Goal: Use online tool/utility: Utilize a website feature to perform a specific function

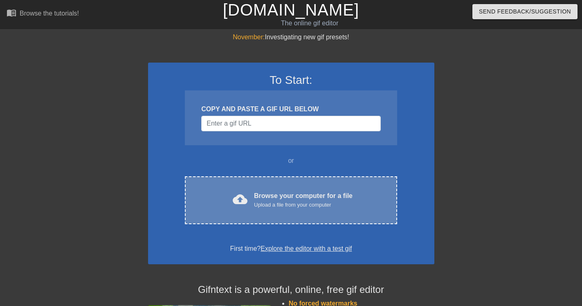
click at [310, 195] on div "Browse your computer for a file Upload a file from your computer" at bounding box center [303, 200] width 99 height 18
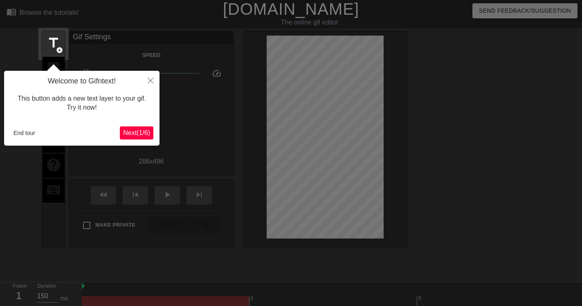
scroll to position [20, 0]
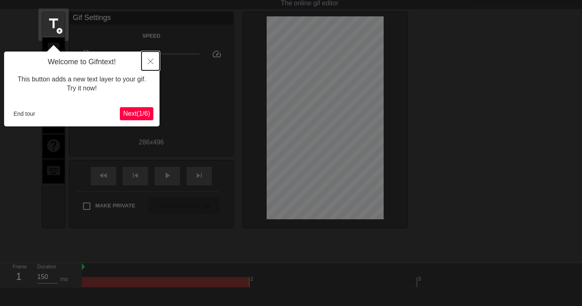
click at [153, 60] on icon "Close" at bounding box center [151, 61] width 6 height 6
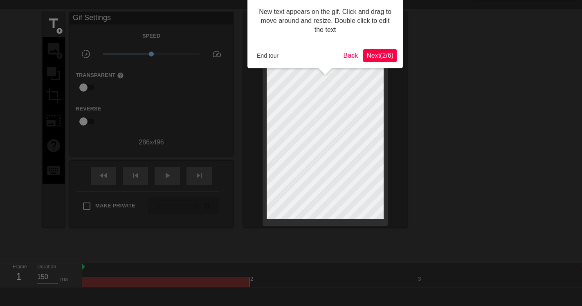
scroll to position [0, 0]
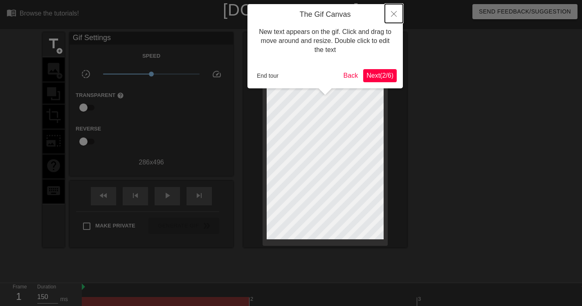
click at [394, 14] on icon "Close" at bounding box center [394, 14] width 6 height 6
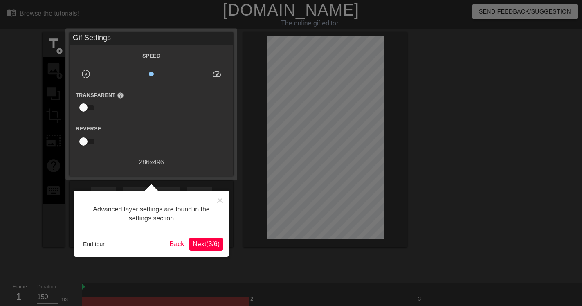
scroll to position [20, 0]
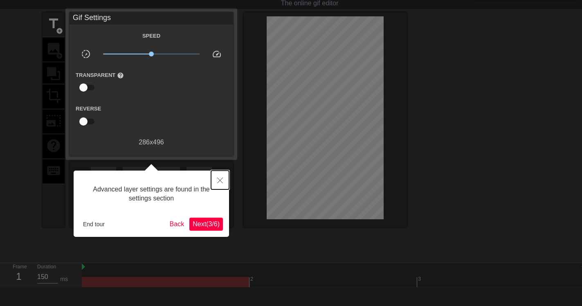
click at [221, 179] on icon "Close" at bounding box center [220, 180] width 6 height 6
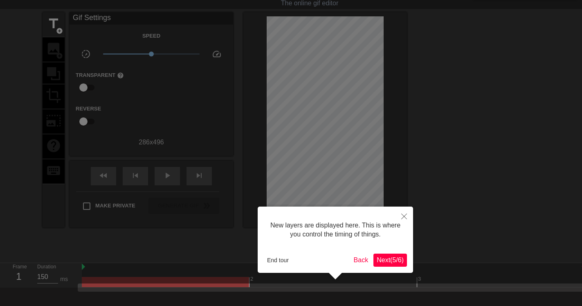
scroll to position [58, 0]
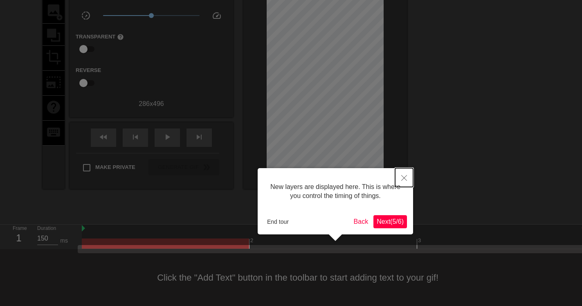
click at [406, 177] on icon "Close" at bounding box center [404, 178] width 6 height 6
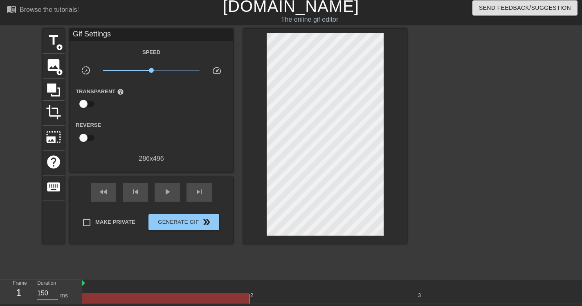
scroll to position [0, 0]
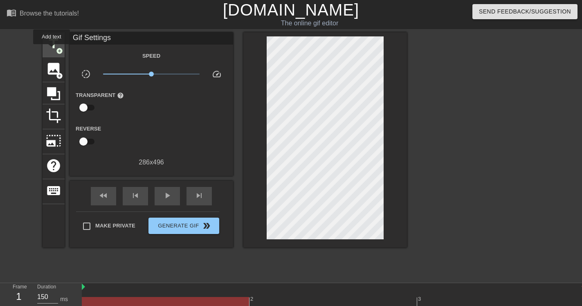
click at [52, 50] on span "title" at bounding box center [54, 44] width 16 height 16
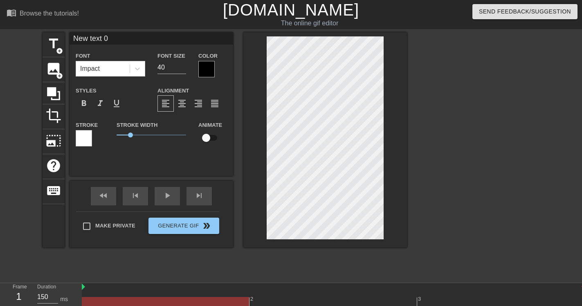
scroll to position [1, 1]
type input "B"
type textarea "B"
type input "BU"
type textarea "BU"
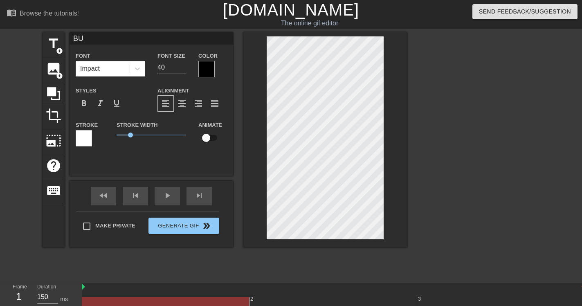
type input "BUO"
type textarea "BUO"
type input "BUON"
type textarea "BUON"
type input "BUON"
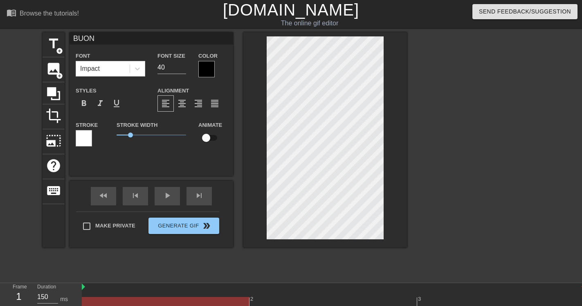
type textarea "BUON"
type input "BUONN"
type textarea "BUON N"
type input "BUONNA"
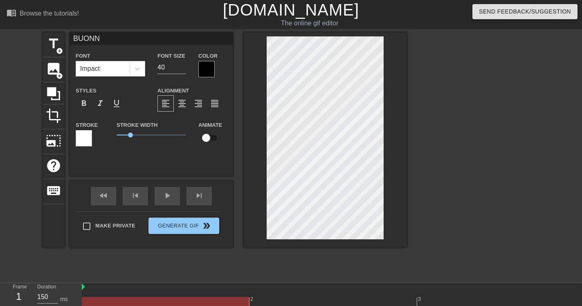
type textarea "BUON NA"
type input "BUONNAT"
type textarea "BUON NAT"
type input "BUONNATA"
type textarea "BUON NATA"
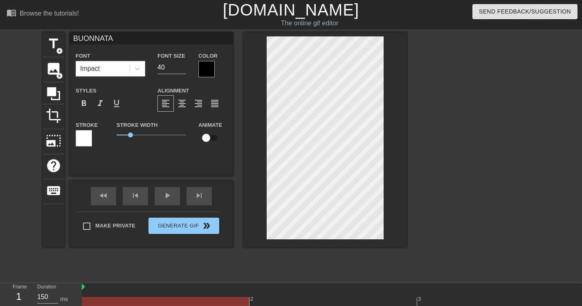
scroll to position [1, 1]
type input "BUONNATAL"
type textarea "BUON [DATE]"
type input "BUONNATALE"
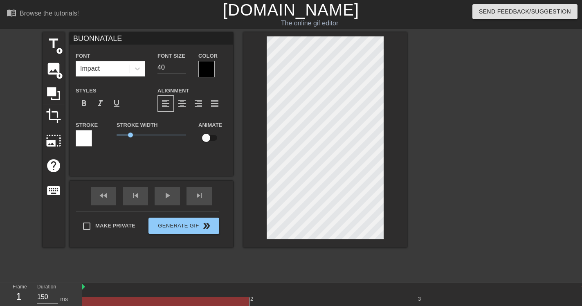
type textarea "BUON [DATE]"
click at [182, 101] on span "format_align_center" at bounding box center [182, 104] width 10 height 10
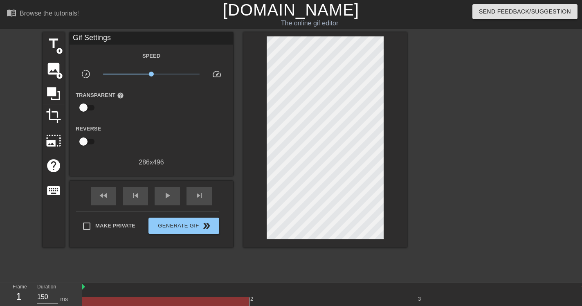
click at [467, 192] on div at bounding box center [478, 154] width 123 height 245
click at [166, 194] on span "play_arrow" at bounding box center [167, 196] width 10 height 10
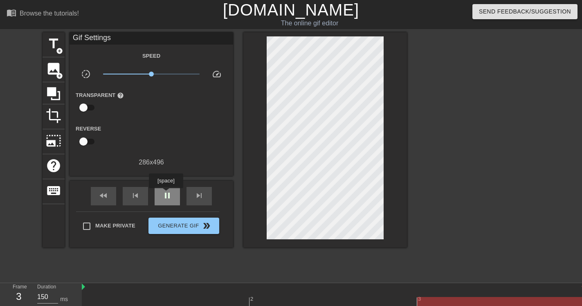
click at [166, 194] on span "pause" at bounding box center [167, 196] width 10 height 10
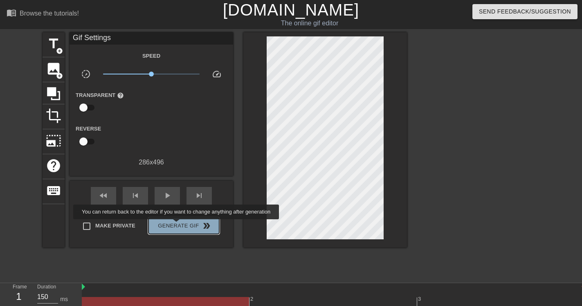
click at [177, 225] on span "Generate Gif double_arrow" at bounding box center [184, 226] width 64 height 10
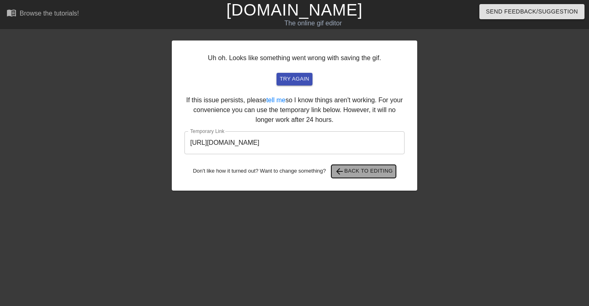
click at [356, 173] on span "arrow_back Back to Editing" at bounding box center [363, 171] width 58 height 10
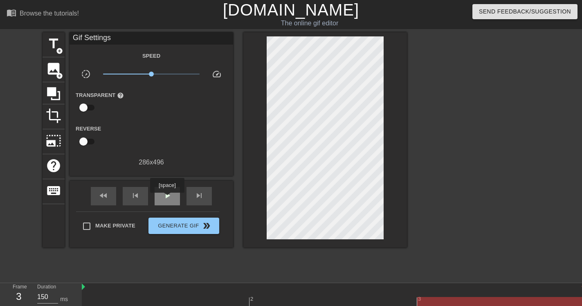
click at [167, 198] on span "play_arrow" at bounding box center [167, 196] width 10 height 10
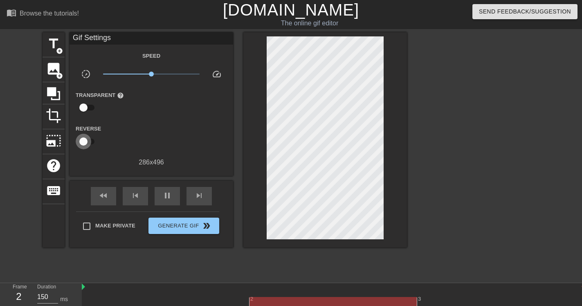
click at [90, 143] on input "checkbox" at bounding box center [83, 142] width 47 height 16
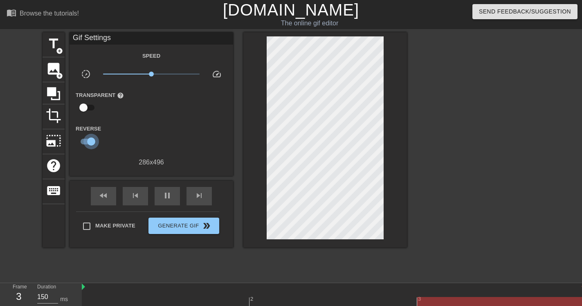
click at [82, 143] on input "checkbox" at bounding box center [91, 142] width 47 height 16
checkbox input "false"
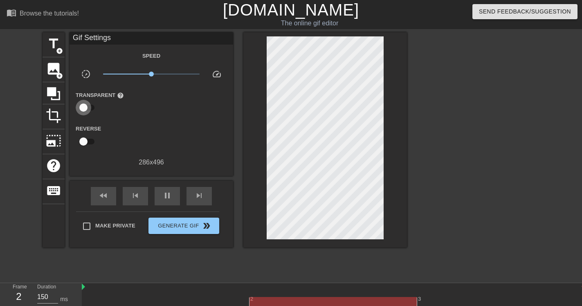
click at [90, 109] on input "checkbox" at bounding box center [83, 108] width 47 height 16
click at [85, 108] on input "checkbox" at bounding box center [91, 108] width 47 height 16
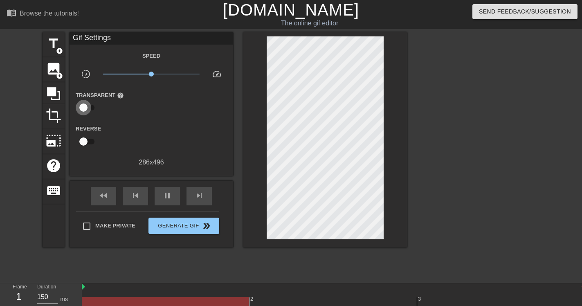
click at [94, 108] on input "checkbox" at bounding box center [83, 108] width 47 height 16
checkbox input "true"
click at [149, 110] on div at bounding box center [152, 108] width 16 height 16
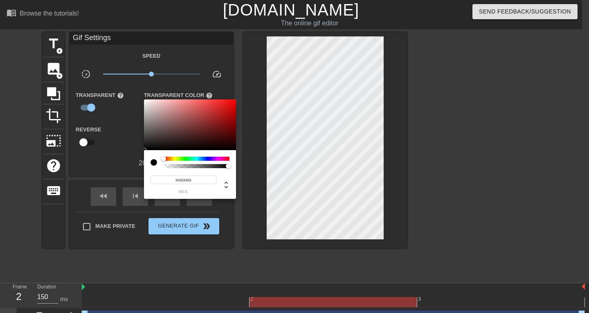
click at [128, 123] on div at bounding box center [294, 156] width 589 height 313
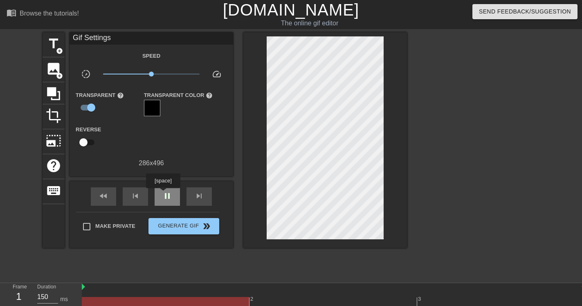
click at [163, 194] on span "pause" at bounding box center [167, 196] width 10 height 10
